Goal: Information Seeking & Learning: Learn about a topic

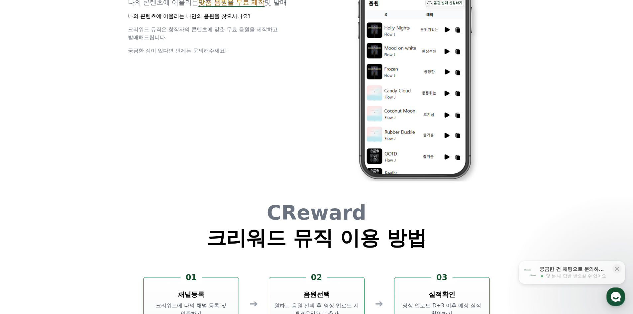
scroll to position [1762, 0]
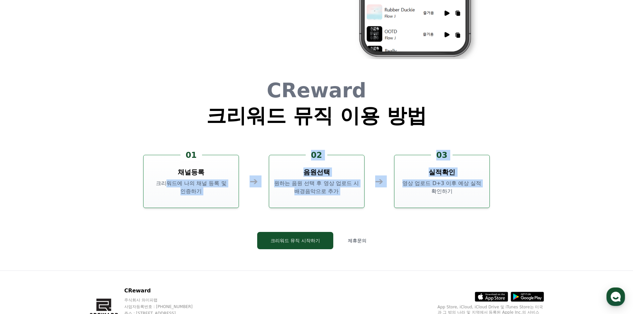
drag, startPoint x: 182, startPoint y: 173, endPoint x: 496, endPoint y: 196, distance: 315.0
click at [461, 195] on div "01 채널등록 크리워드에 나의 채널 등록 및 인증하기 ➔ 02 음원선택 원하는 음원 선택 후 영상 업로드 시 배경음악으로 추가 ➔ 03 실적확…" at bounding box center [316, 181] width 346 height 53
click at [496, 196] on div "CReward 크리워드 뮤직 이용 방법 01 채널등록 크리워드에 나의 채널 등록 및 인증하기 ➔ 02 음원선택 원하는 음원 선택 후 영상 업로…" at bounding box center [316, 170] width 399 height 201
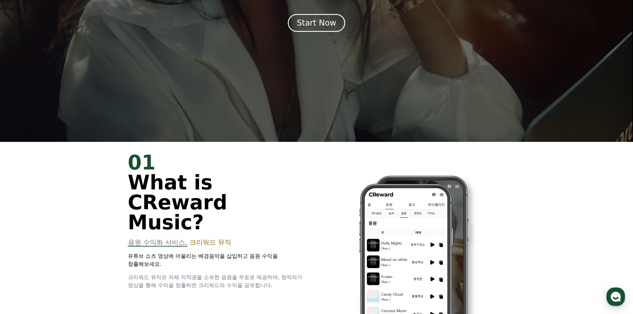
scroll to position [0, 0]
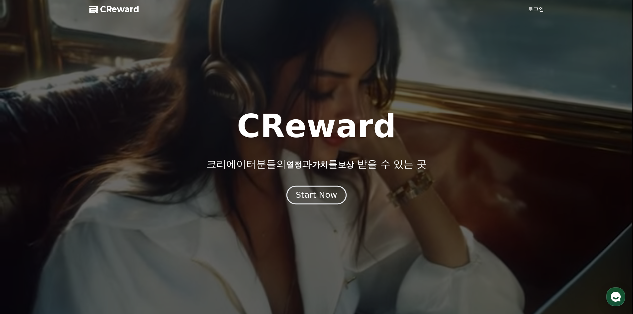
click at [317, 198] on div "Start Now" at bounding box center [316, 194] width 41 height 11
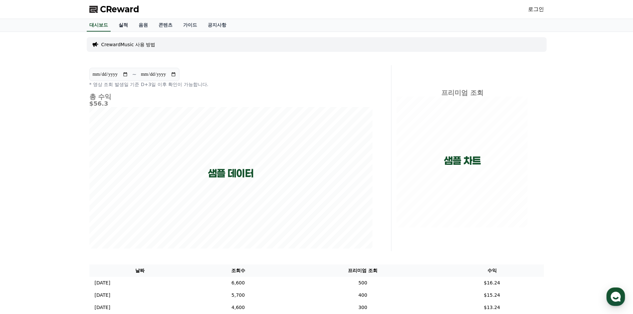
click at [127, 21] on link "실적" at bounding box center [123, 25] width 20 height 13
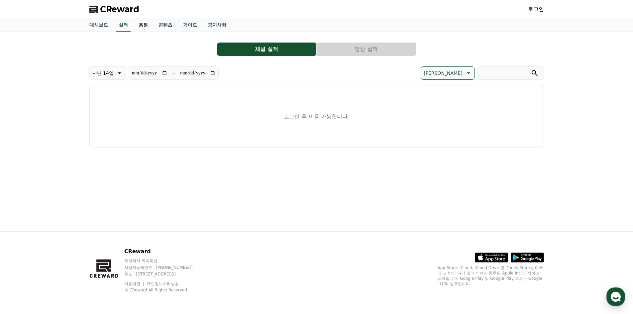
click at [151, 26] on link "음원" at bounding box center [143, 25] width 20 height 13
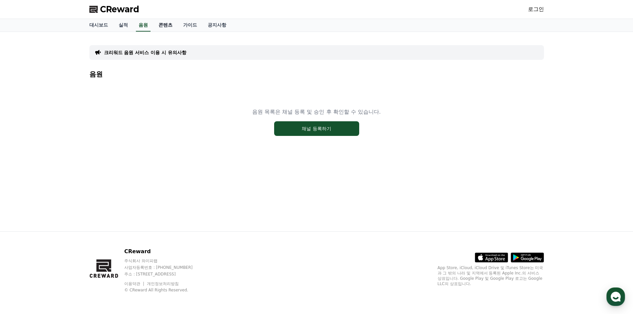
click at [173, 26] on link "콘텐츠" at bounding box center [165, 25] width 25 height 13
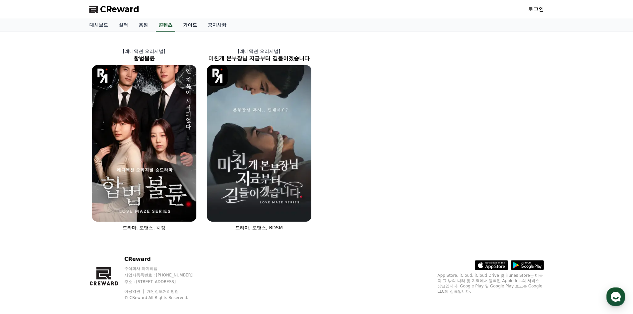
click at [189, 25] on link "가이드" at bounding box center [190, 25] width 25 height 13
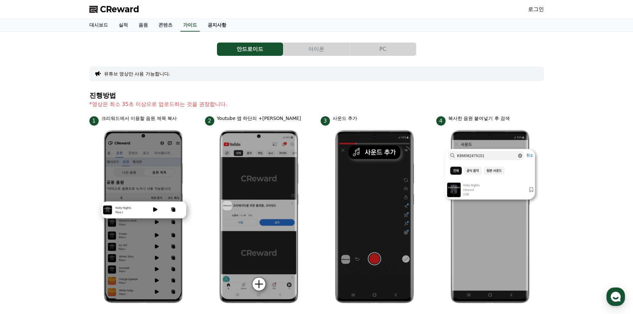
click at [212, 26] on link "공지사항" at bounding box center [216, 25] width 29 height 13
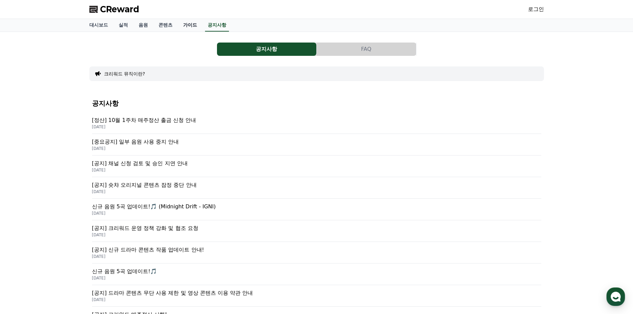
click at [186, 24] on link "가이드" at bounding box center [190, 25] width 25 height 13
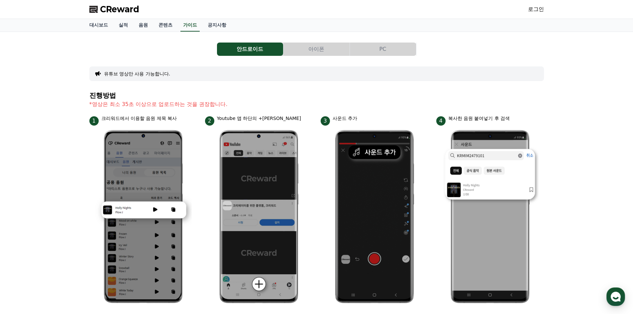
click at [382, 50] on button "PC" at bounding box center [383, 49] width 66 height 13
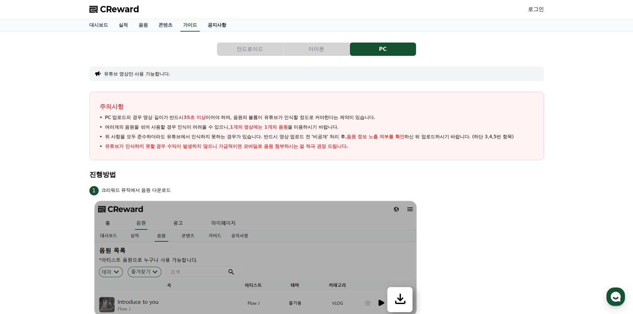
click at [217, 25] on link "공지사항" at bounding box center [216, 25] width 29 height 13
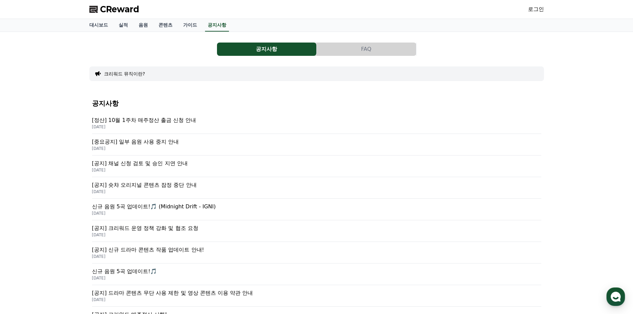
click at [163, 142] on p "[중요공지] 일부 음원 사용 중지 안내" at bounding box center [316, 142] width 449 height 8
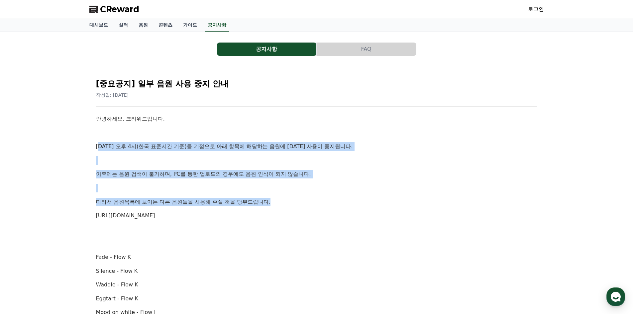
drag, startPoint x: 97, startPoint y: 145, endPoint x: 290, endPoint y: 205, distance: 201.4
click at [290, 205] on p "따라서 음원목록에 보이는 다른 음원들을 사용해 주실 것을 당부드립니다." at bounding box center [316, 202] width 441 height 9
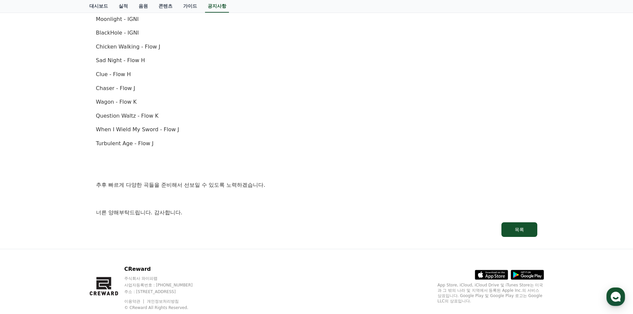
scroll to position [435, 0]
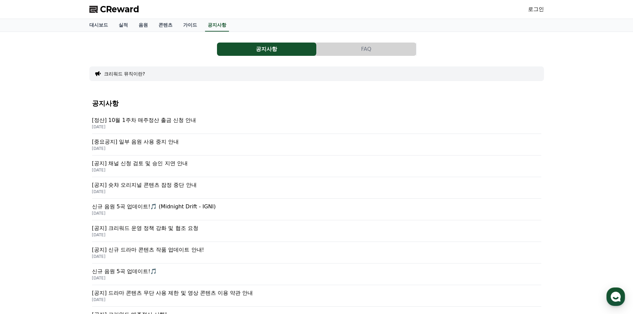
click at [153, 120] on p "[정산] 10월 1주차 매주정산 출금 신청 안내" at bounding box center [316, 120] width 449 height 8
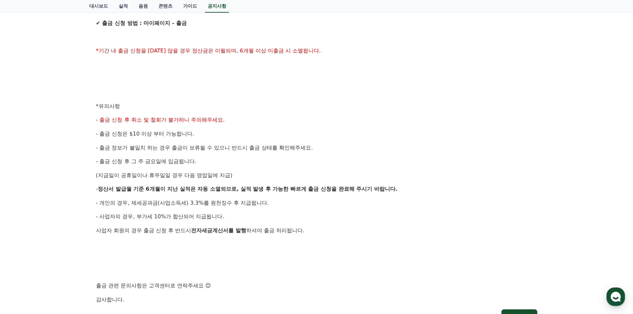
scroll to position [98, 0]
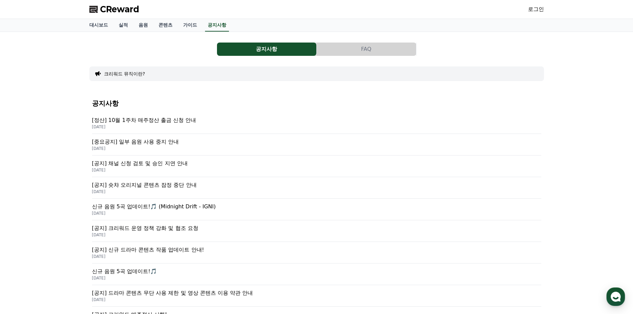
click at [66, 160] on div "공지사항 FAQ 크리워드 뮤직이란? 공지사항 [정산] 10월 1주차 매주정산 출금 신청 안내 [DATE] [중요공지] 일부 음원 사용 중지 안…" at bounding box center [316, 251] width 633 height 439
click at [153, 229] on p "[공지] 크리워드 운영 정책 강화 및 협조 요청" at bounding box center [316, 228] width 449 height 8
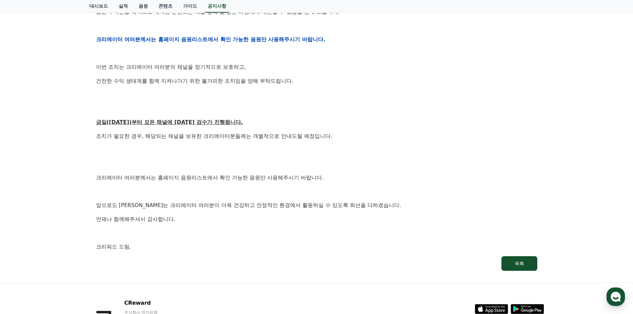
scroll to position [338, 0]
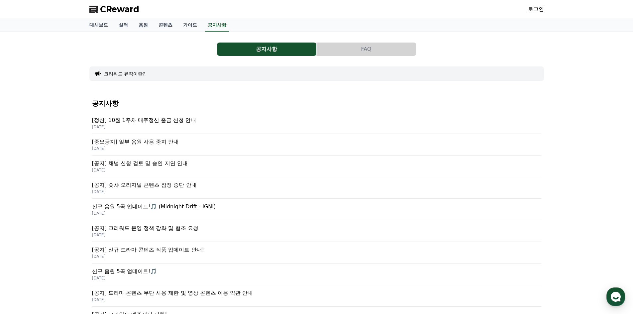
click at [127, 73] on button "크리워드 뮤직이란?" at bounding box center [124, 73] width 41 height 7
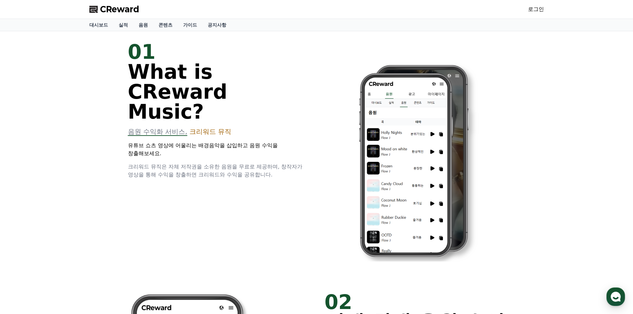
click at [116, 4] on span "CReward" at bounding box center [119, 9] width 39 height 11
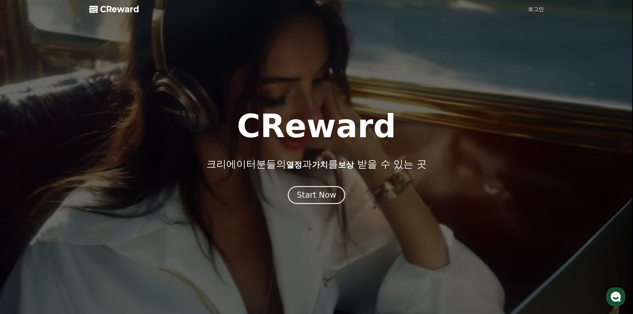
click at [537, 9] on link "로그인" at bounding box center [536, 9] width 16 height 8
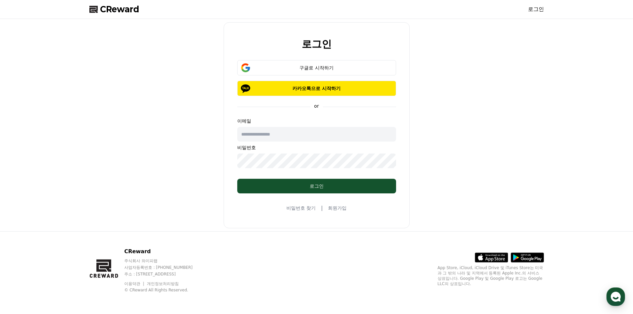
click at [121, 1] on div "CReward 로그인" at bounding box center [316, 9] width 465 height 19
click at [118, 6] on span "CReward" at bounding box center [119, 9] width 39 height 11
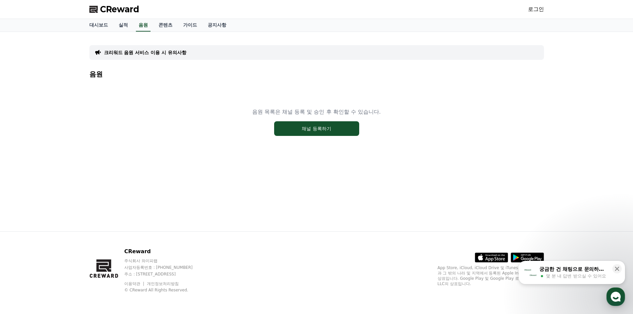
click at [162, 54] on p "크리워드 음원 서비스 이용 시 유의사항" at bounding box center [145, 52] width 82 height 7
